Goal: Transaction & Acquisition: Purchase product/service

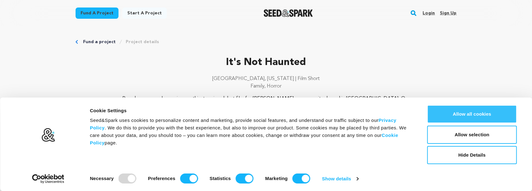
click at [461, 112] on button "Allow all cookies" at bounding box center [472, 114] width 90 height 18
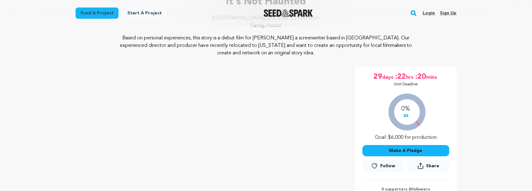
scroll to position [63, 0]
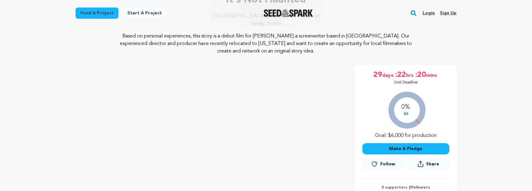
click at [393, 148] on button "Make A Pledge" at bounding box center [405, 148] width 87 height 11
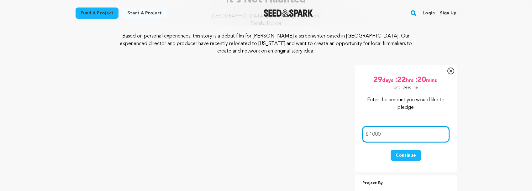
type input "1000"
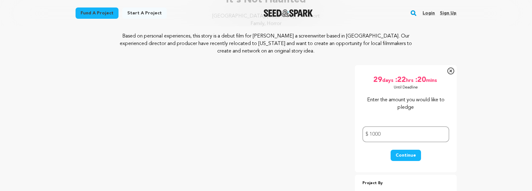
click at [401, 153] on button "Continue" at bounding box center [405, 155] width 30 height 11
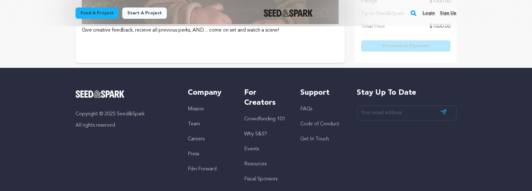
scroll to position [1222, 0]
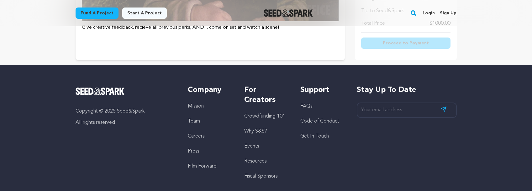
click at [430, 13] on link "Login" at bounding box center [428, 13] width 12 height 10
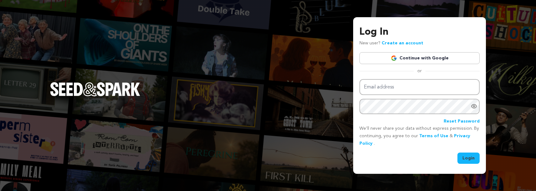
click at [415, 57] on link "Continue with Google" at bounding box center [420, 58] width 120 height 12
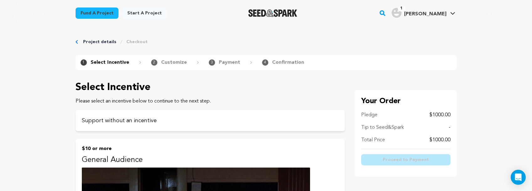
click at [153, 61] on span "2" at bounding box center [154, 63] width 6 height 6
click at [167, 61] on p "Customize" at bounding box center [174, 63] width 26 height 8
click at [175, 64] on p "Customize" at bounding box center [174, 63] width 26 height 8
click at [181, 62] on p "Customize" at bounding box center [174, 63] width 26 height 8
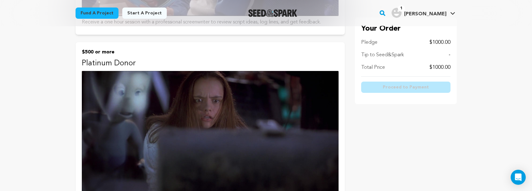
scroll to position [783, 0]
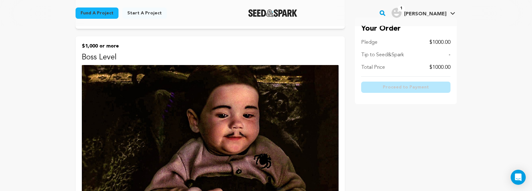
click at [164, 126] on img at bounding box center [210, 137] width 257 height 144
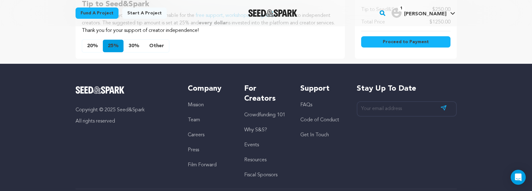
scroll to position [439, 0]
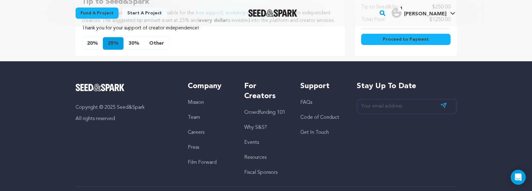
click at [91, 42] on button "20%" at bounding box center [92, 43] width 21 height 13
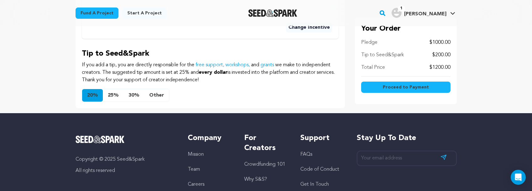
scroll to position [313, 0]
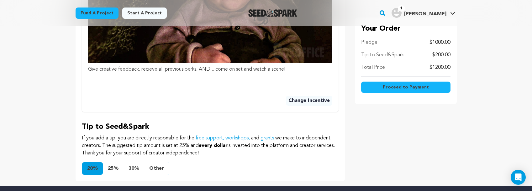
click at [385, 85] on span "Proceed to Payment" at bounding box center [405, 87] width 46 height 6
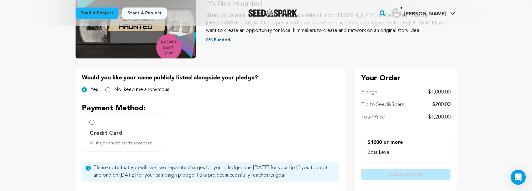
scroll to position [94, 0]
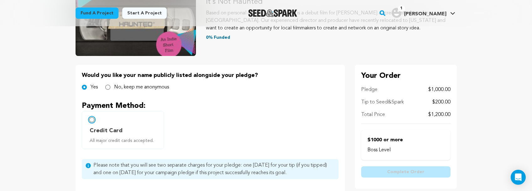
click at [91, 118] on input "Credit Card All major credit cards accepted." at bounding box center [91, 119] width 5 height 5
radio input "false"
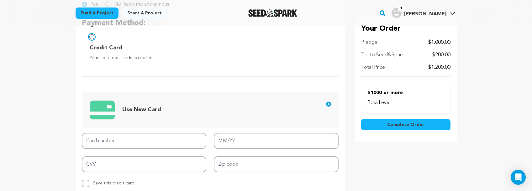
scroll to position [219, 0]
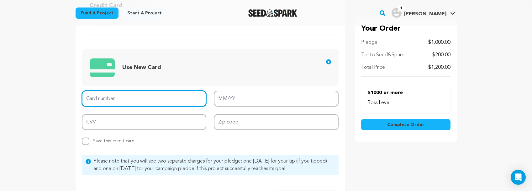
click at [134, 99] on input "Card number" at bounding box center [144, 99] width 125 height 16
type input "4867 3270 3501 3128"
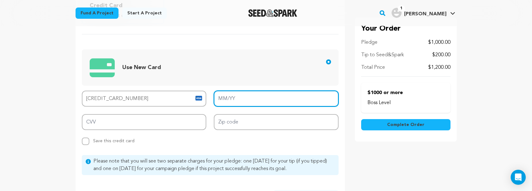
click at [231, 99] on input "MM/YY" at bounding box center [276, 99] width 125 height 16
type input "12/29"
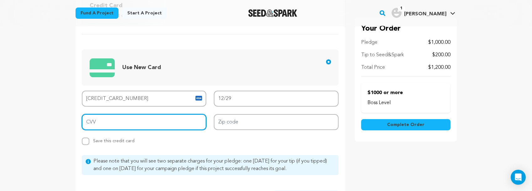
click at [148, 122] on input "CVV" at bounding box center [144, 122] width 125 height 16
type input "547"
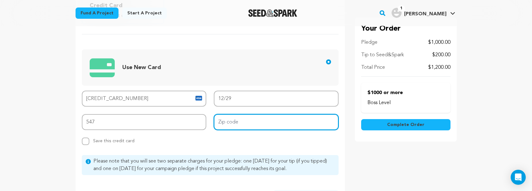
click at [247, 122] on input "Zip code" at bounding box center [276, 122] width 125 height 16
type input "92882"
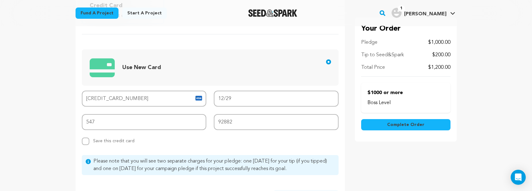
click at [394, 125] on span "Complete Order" at bounding box center [405, 125] width 37 height 6
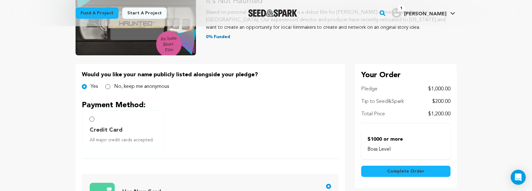
scroll to position [94, 0]
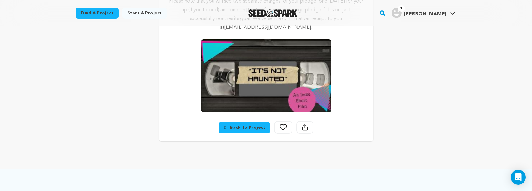
scroll to position [157, 0]
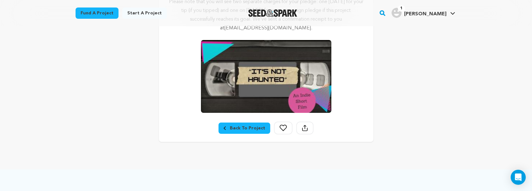
click at [244, 128] on div "Back To Project" at bounding box center [244, 128] width 42 height 6
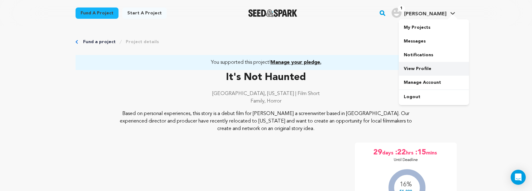
click at [422, 69] on link "View Profile" at bounding box center [433, 69] width 70 height 14
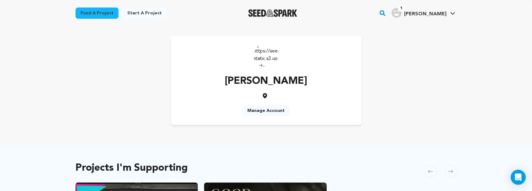
click at [267, 56] on img at bounding box center [265, 55] width 25 height 25
click at [272, 111] on link "Manage Account" at bounding box center [265, 110] width 47 height 11
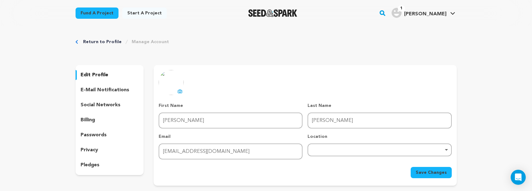
click at [446, 149] on div "Remove item" at bounding box center [379, 150] width 138 height 3
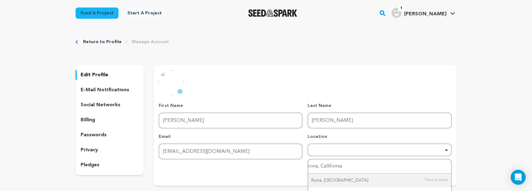
click at [320, 166] on input "rona, Callifornia" at bounding box center [379, 167] width 143 height 14
type input "Corona, Callifornia"
click at [356, 164] on input "Corona, Callifornia" at bounding box center [379, 167] width 143 height 14
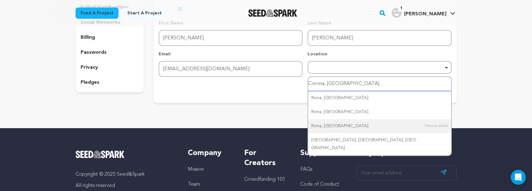
scroll to position [94, 0]
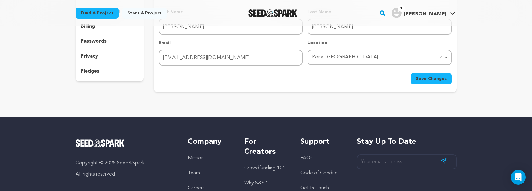
click at [348, 57] on div "Rona, Romania Remove item" at bounding box center [377, 57] width 131 height 9
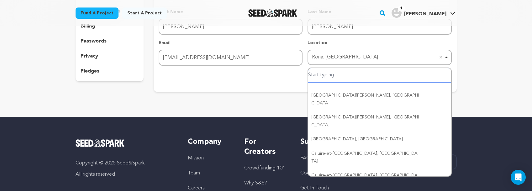
drag, startPoint x: 350, startPoint y: 57, endPoint x: 325, endPoint y: 57, distance: 25.4
click at [325, 57] on div "Rona, Romania Remove item" at bounding box center [377, 57] width 131 height 9
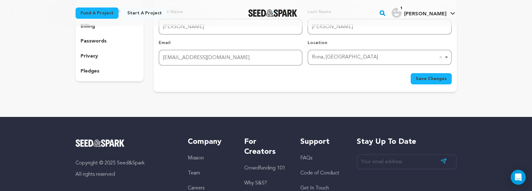
click at [325, 57] on div "Rona, Romania Remove item" at bounding box center [377, 57] width 131 height 9
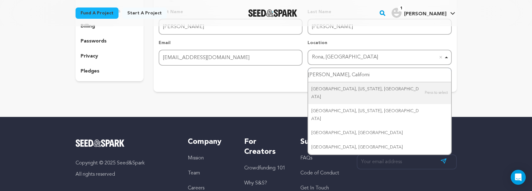
type input "orona, California"
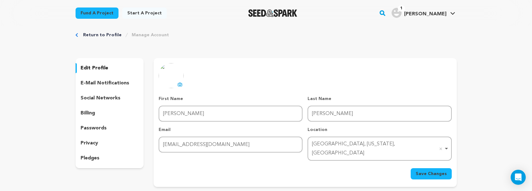
scroll to position [0, 0]
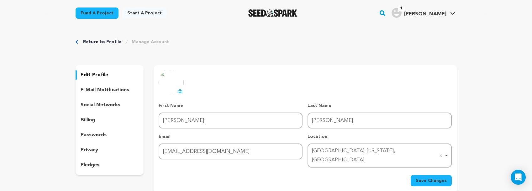
click at [179, 91] on icon at bounding box center [180, 92] width 3 height 2
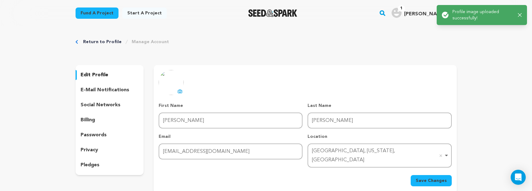
click at [166, 81] on img at bounding box center [171, 82] width 25 height 25
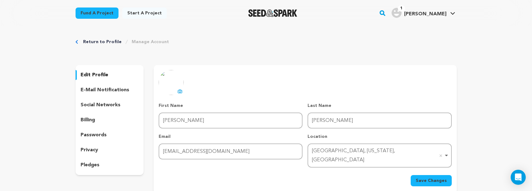
click at [179, 91] on icon at bounding box center [179, 91] width 5 height 5
click at [95, 149] on p "privacy" at bounding box center [90, 151] width 18 height 8
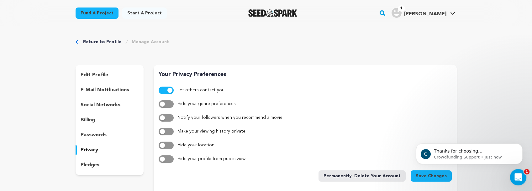
click at [519, 176] on icon "Open Intercom Messenger" at bounding box center [517, 177] width 10 height 10
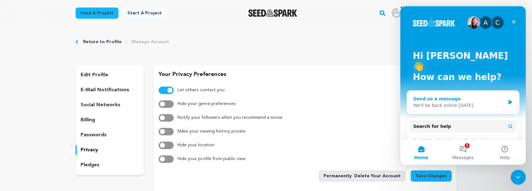
click at [451, 102] on div "We'll be back online tomorrow" at bounding box center [459, 105] width 92 height 7
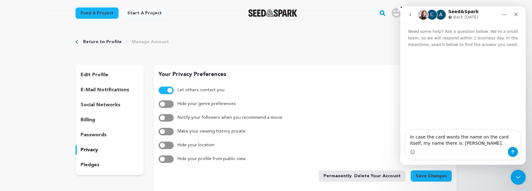
type textarea "In case the card wants the name on the card itself, my name there is: Robert G …"
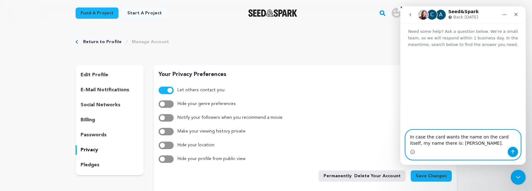
click at [514, 152] on icon "Send a message…" at bounding box center [512, 152] width 5 height 5
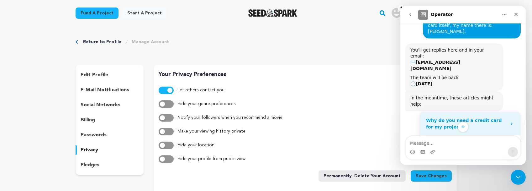
scroll to position [80, 0]
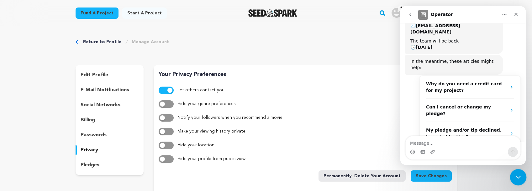
drag, startPoint x: 519, startPoint y: 174, endPoint x: 516, endPoint y: 174, distance: 3.1
click at [519, 174] on icon "Close Intercom Messenger" at bounding box center [517, 177] width 8 height 8
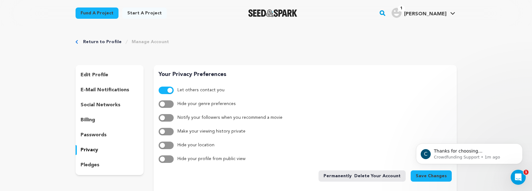
scroll to position [90, 0]
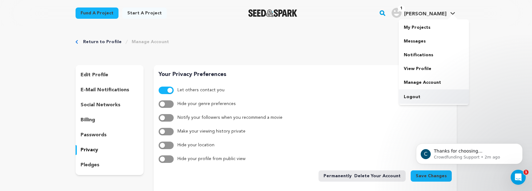
click at [411, 96] on link "Logout" at bounding box center [433, 97] width 70 height 14
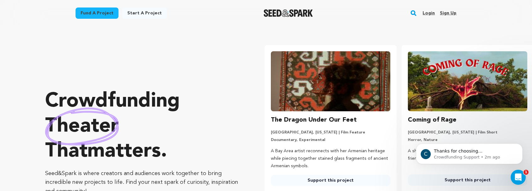
scroll to position [0, 142]
